Goal: Information Seeking & Learning: Compare options

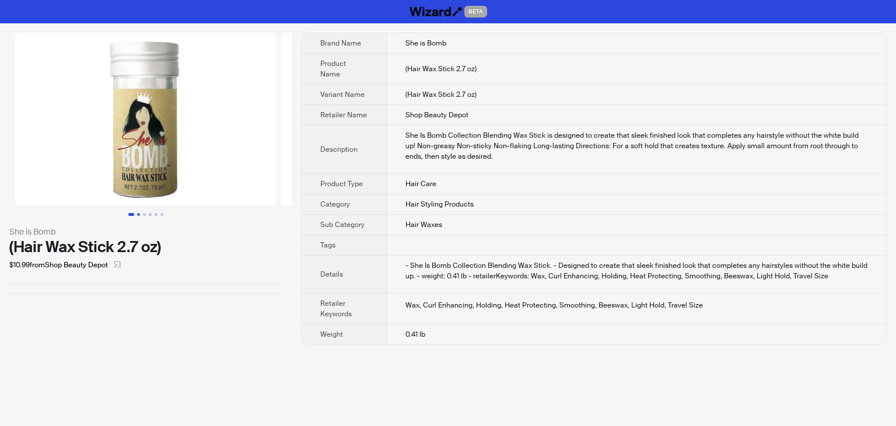
click at [138, 214] on button "Go to slide 2" at bounding box center [138, 214] width 3 height 3
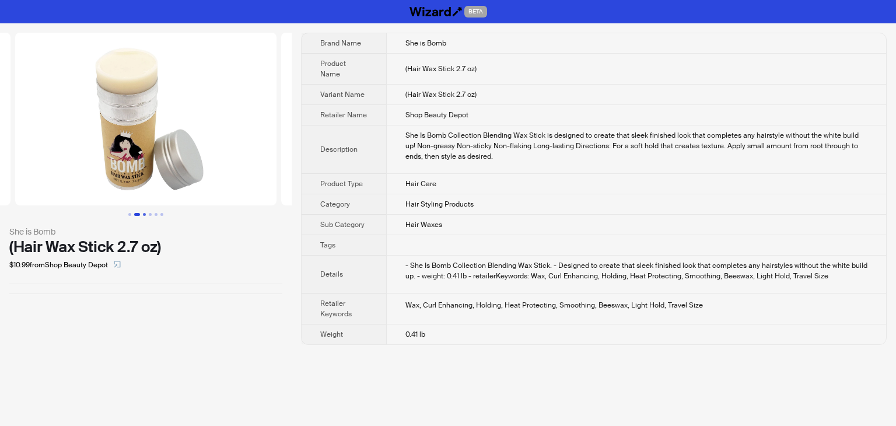
click at [145, 215] on button "Go to slide 3" at bounding box center [144, 214] width 3 height 3
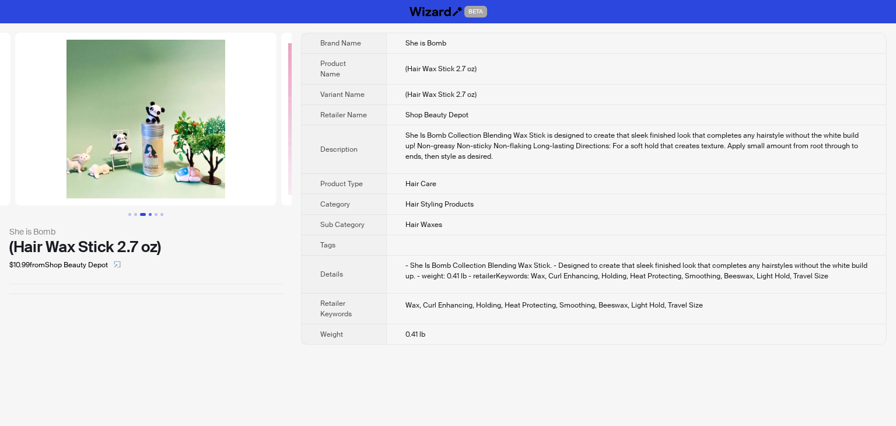
click at [151, 215] on button "Go to slide 4" at bounding box center [150, 214] width 3 height 3
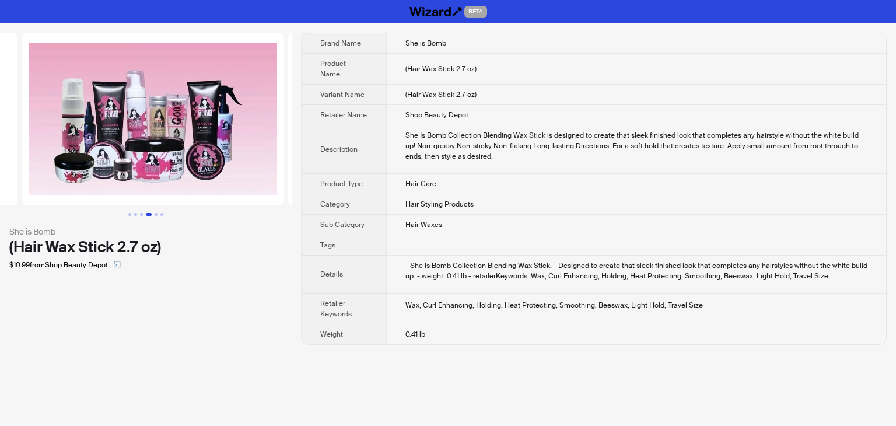
scroll to position [0, 798]
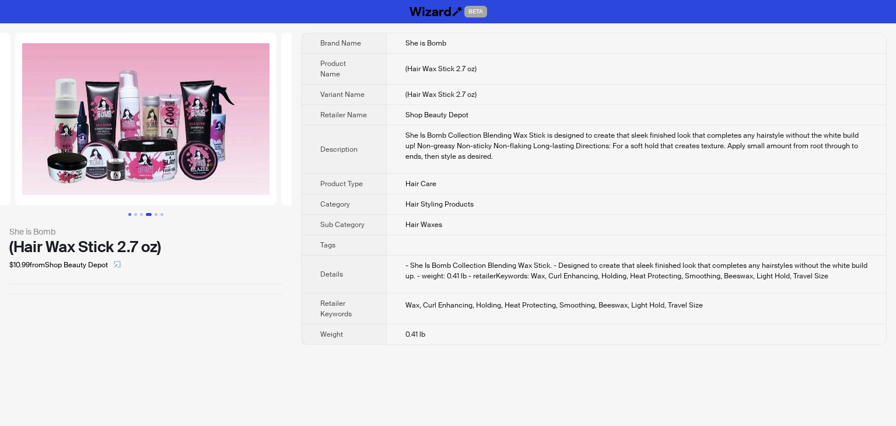
click at [128, 214] on button "Go to slide 1" at bounding box center [129, 214] width 3 height 3
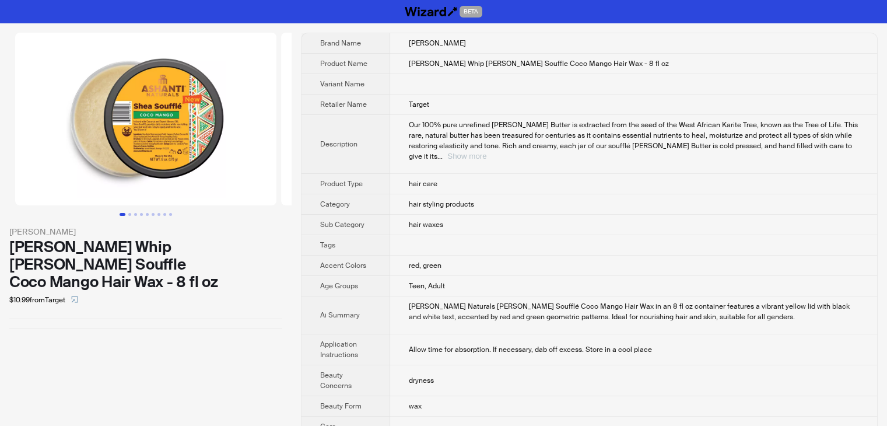
click at [486, 152] on button "Show more" at bounding box center [466, 156] width 39 height 9
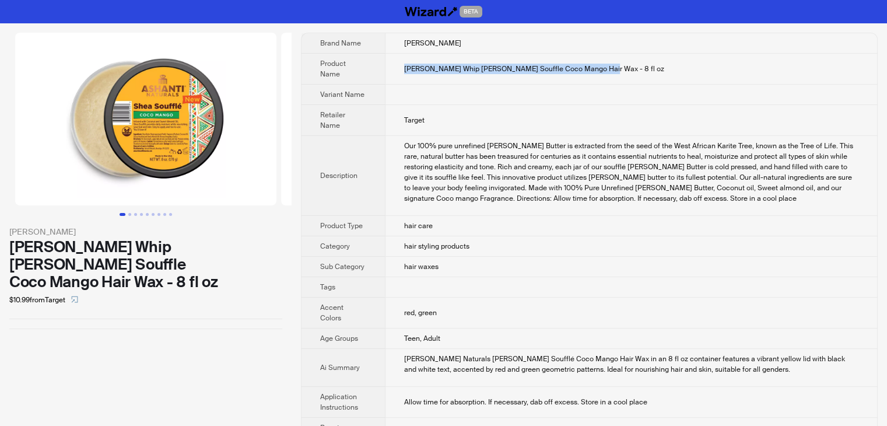
drag, startPoint x: 616, startPoint y: 64, endPoint x: 396, endPoint y: 65, distance: 219.9
click at [396, 65] on td "Ashanti Whip Shea Souffle Coco Mango Hair Wax - 8 fl oz" at bounding box center [631, 69] width 492 height 31
copy span "Ashanti Whip Shea Souffle Coco Mango Hair Wax - 8 fl oz"
click at [623, 82] on td "Ashanti Whip Shea Souffle Coco Mango Hair Wax - 8 fl oz" at bounding box center [631, 69] width 492 height 31
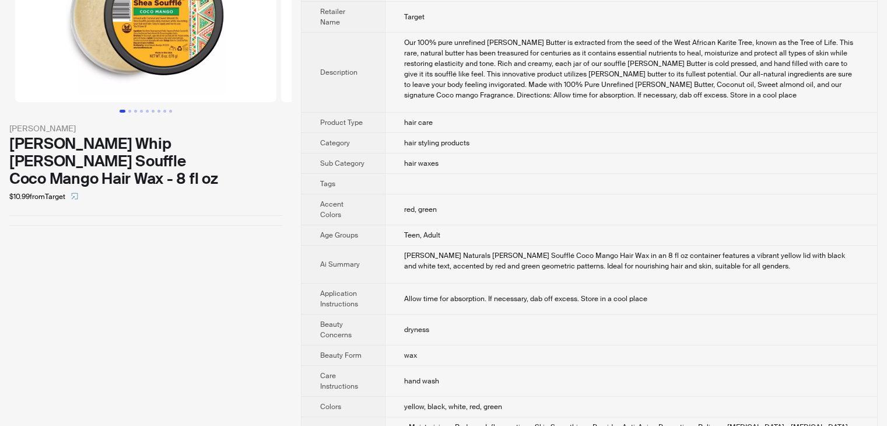
scroll to position [30, 0]
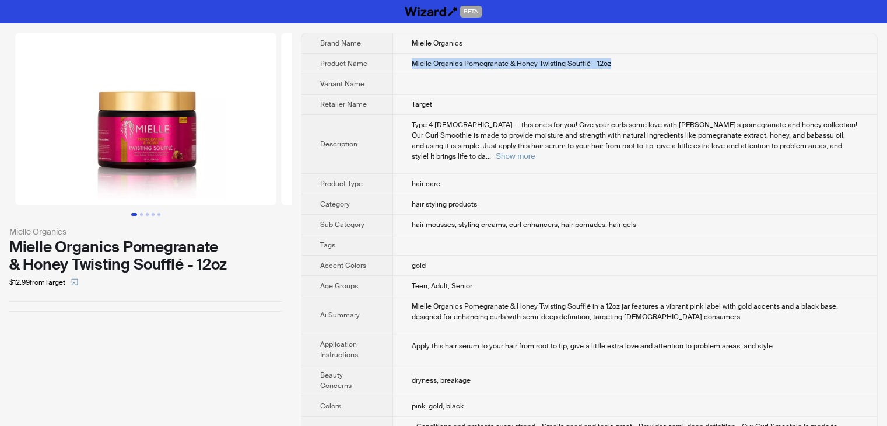
drag, startPoint x: 631, startPoint y: 61, endPoint x: 404, endPoint y: 70, distance: 227.7
click at [404, 70] on td "Mielle Organics Pomegranate & Honey Twisting Soufflé - 12oz" at bounding box center [635, 64] width 484 height 20
copy span "Mielle Organics Pomegranate & Honey Twisting Soufflé - 12oz"
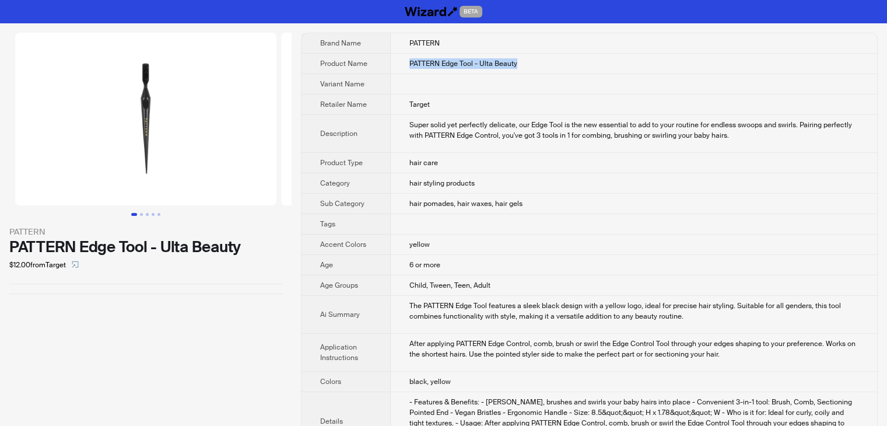
drag, startPoint x: 542, startPoint y: 65, endPoint x: 377, endPoint y: 57, distance: 165.3
click at [377, 57] on tr "Product Name PATTERN Edge Tool - Ulta Beauty" at bounding box center [590, 64] width 576 height 20
copy tr "PATTERN Edge Tool - Ulta Beauty"
click at [155, 145] on img at bounding box center [145, 119] width 261 height 173
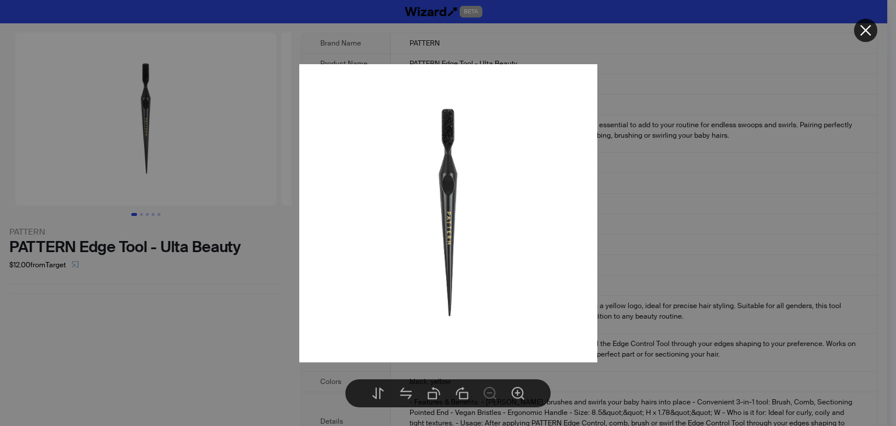
click at [243, 297] on div at bounding box center [448, 213] width 896 height 426
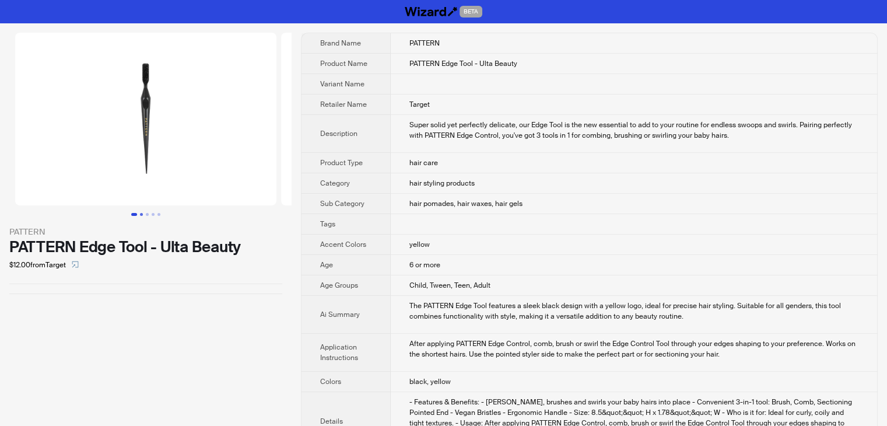
click at [142, 214] on button "Go to slide 2" at bounding box center [141, 214] width 3 height 3
click at [155, 214] on button "Go to slide 4" at bounding box center [153, 214] width 3 height 3
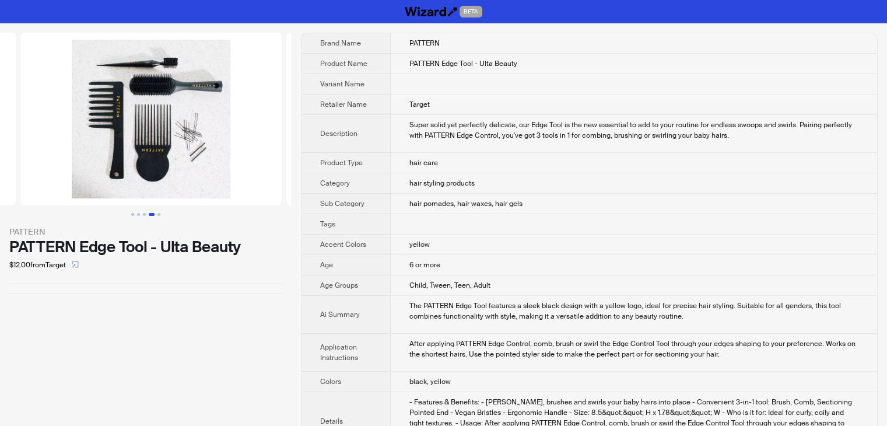
scroll to position [0, 798]
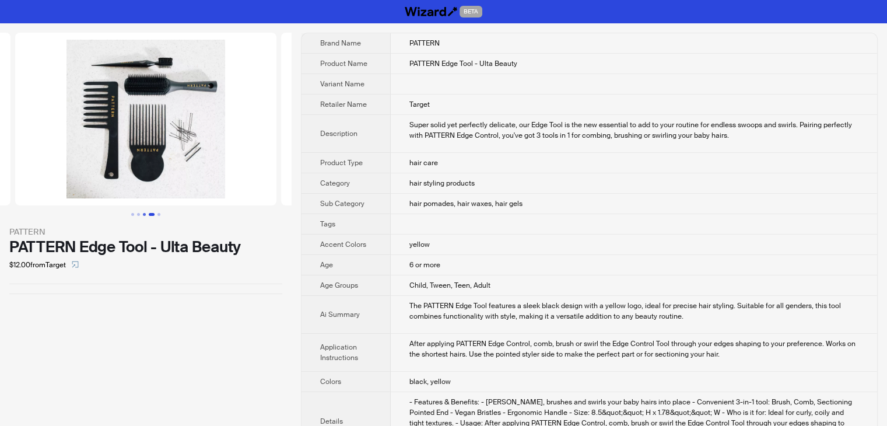
click at [145, 214] on button "Go to slide 3" at bounding box center [144, 214] width 3 height 3
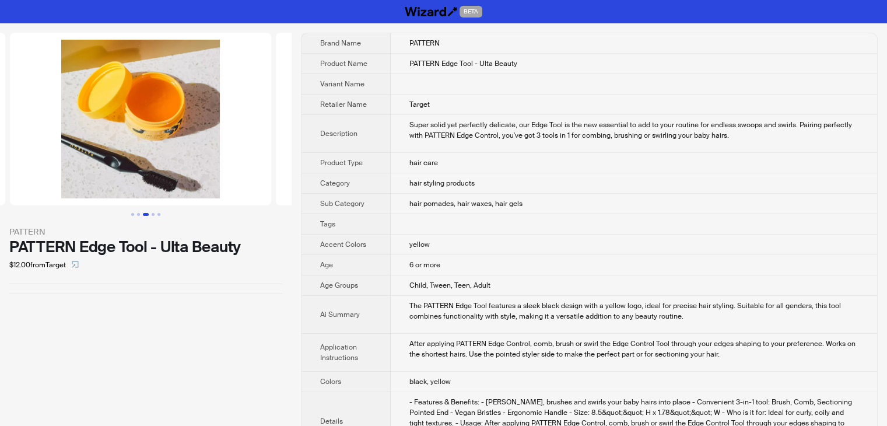
scroll to position [0, 532]
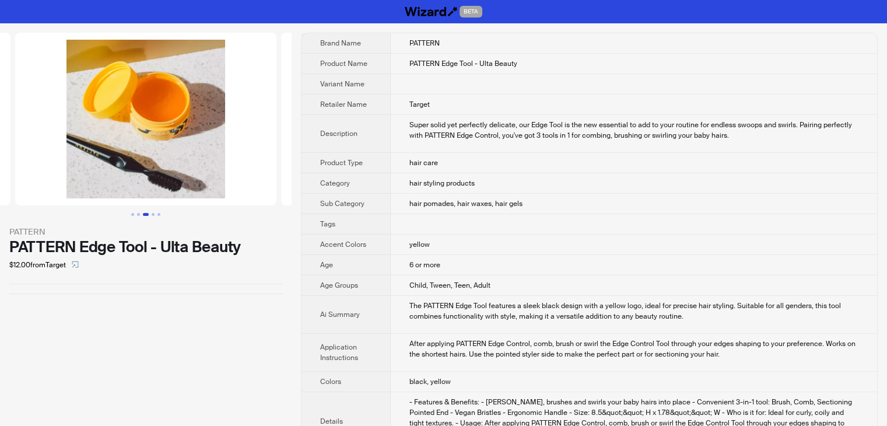
click at [162, 213] on ul at bounding box center [146, 214] width 292 height 3
click at [159, 214] on button "Go to slide 5" at bounding box center [158, 214] width 3 height 3
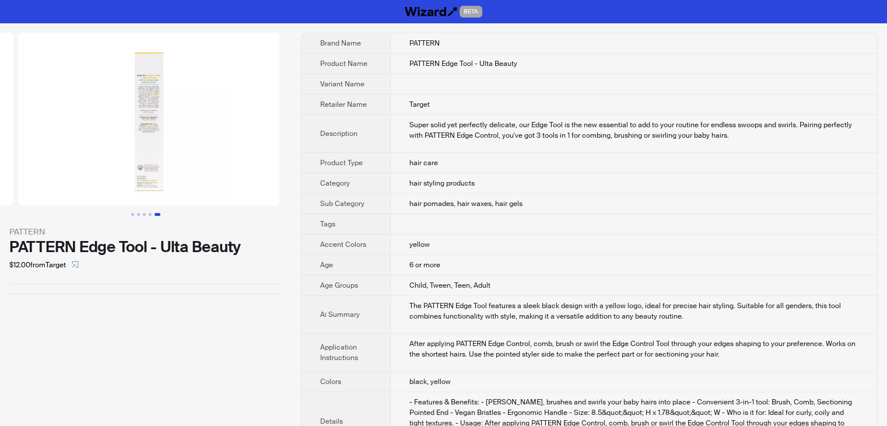
scroll to position [0, 1064]
click at [154, 159] on img at bounding box center [148, 119] width 261 height 173
click at [157, 148] on img at bounding box center [146, 119] width 261 height 173
click at [187, 139] on img at bounding box center [145, 119] width 261 height 173
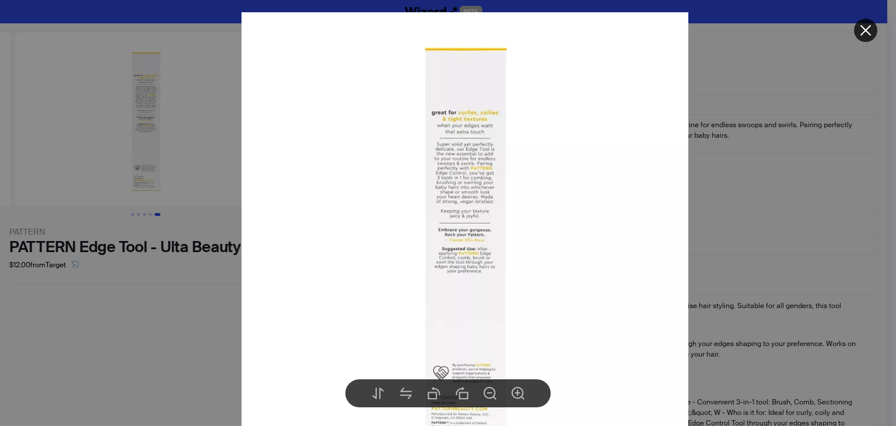
click at [861, 31] on icon "close" at bounding box center [866, 30] width 14 height 14
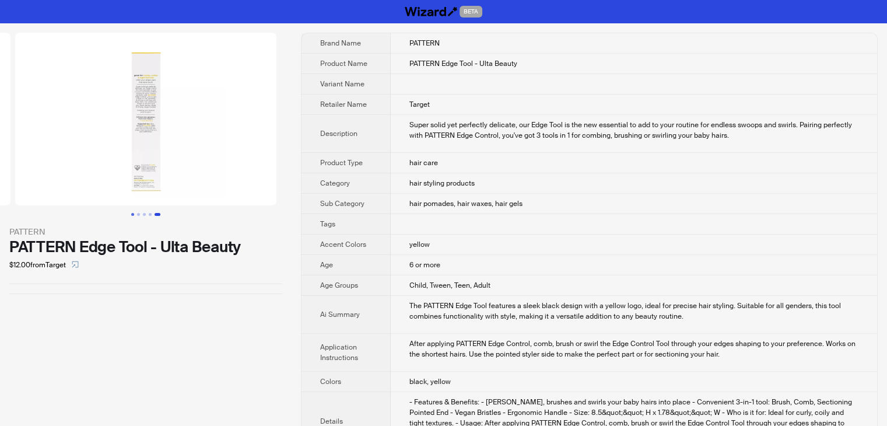
click at [132, 214] on button "Go to slide 1" at bounding box center [132, 214] width 3 height 3
click at [174, 131] on img at bounding box center [145, 119] width 261 height 173
click at [183, 129] on img at bounding box center [145, 119] width 261 height 173
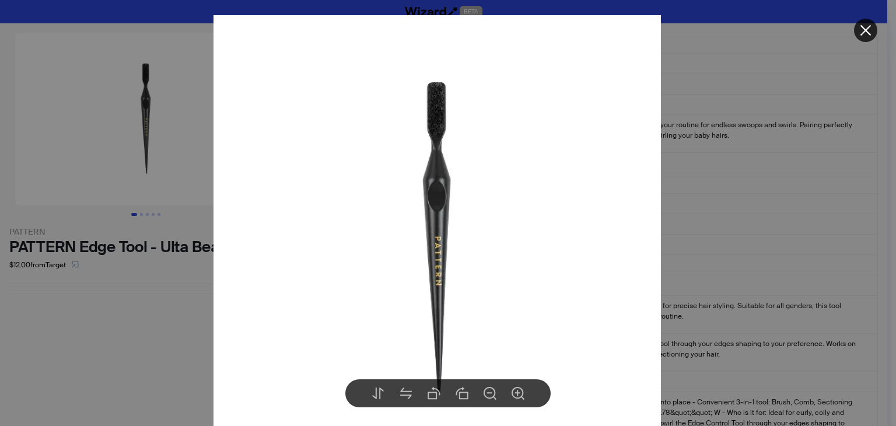
click at [857, 30] on button at bounding box center [865, 30] width 23 height 23
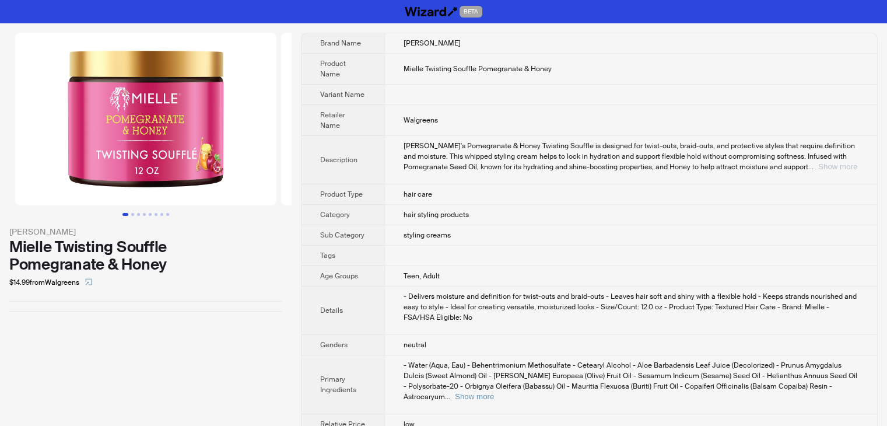
click at [830, 164] on button "Show more" at bounding box center [837, 166] width 39 height 9
